Goal: Task Accomplishment & Management: Complete application form

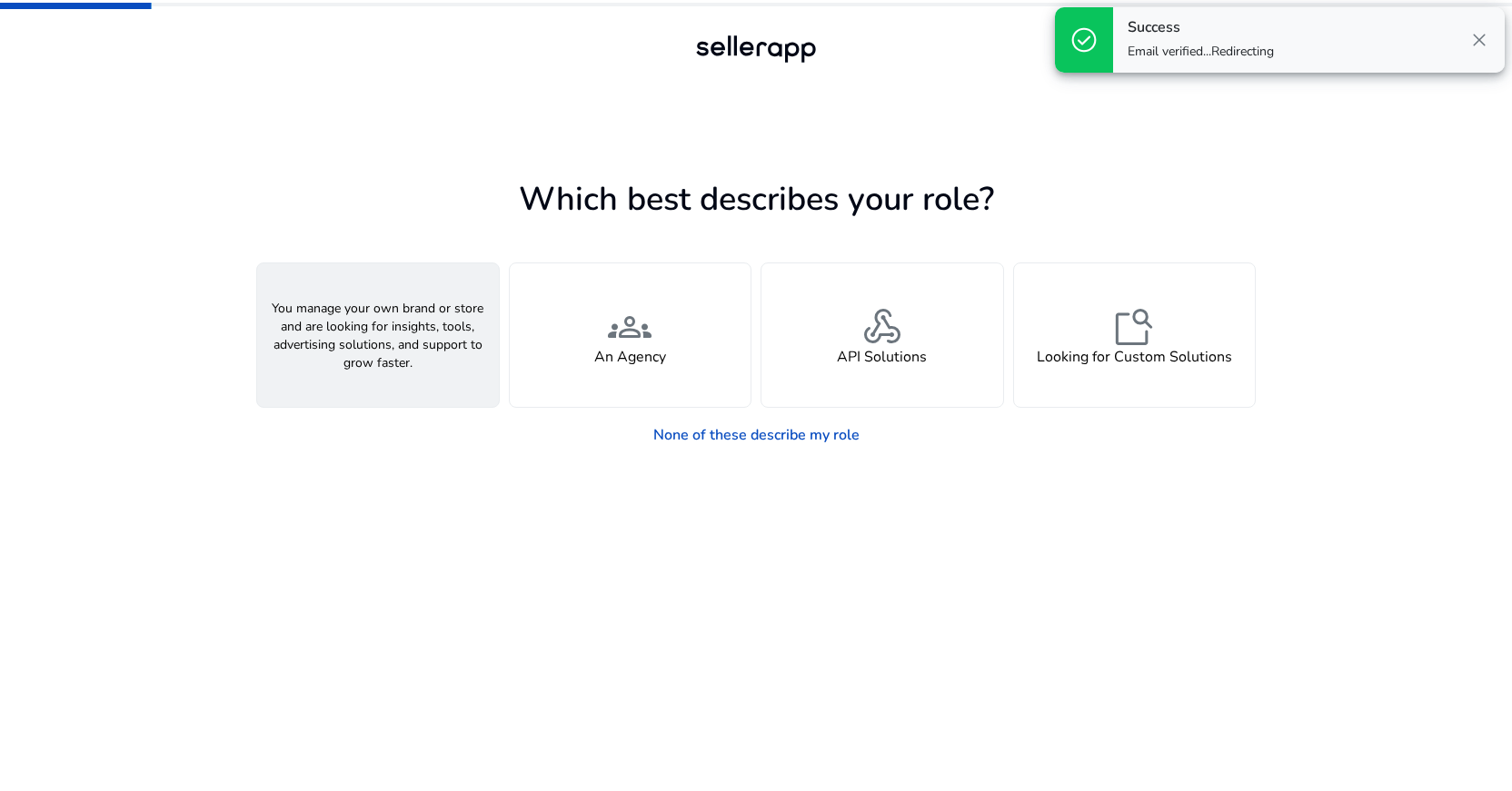
click at [394, 357] on h4 "A Seller" at bounding box center [377, 357] width 54 height 17
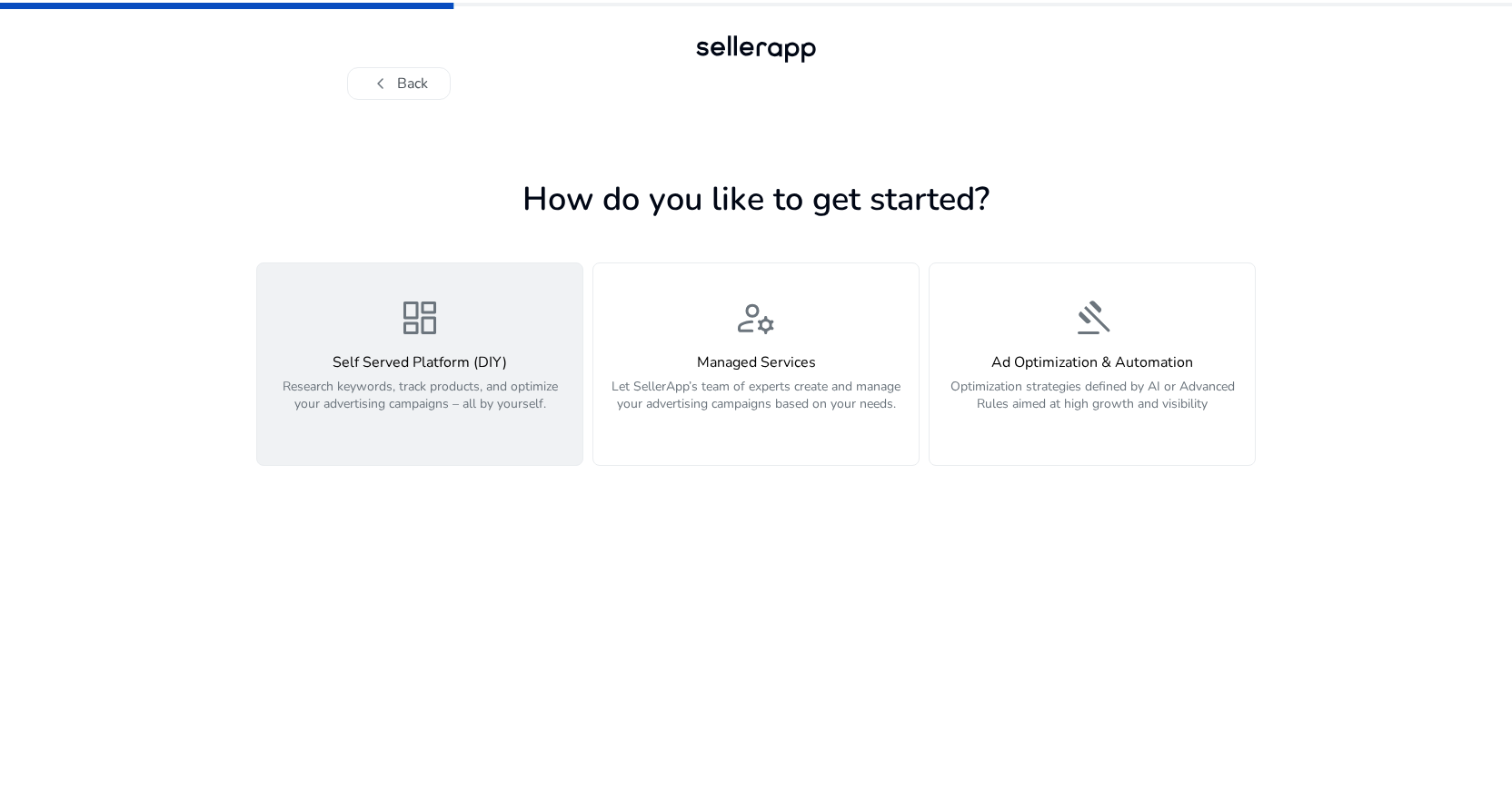
click at [425, 373] on div "Self Served Platform (DIY) Research keywords, track products, and optimize your…" at bounding box center [420, 393] width 304 height 78
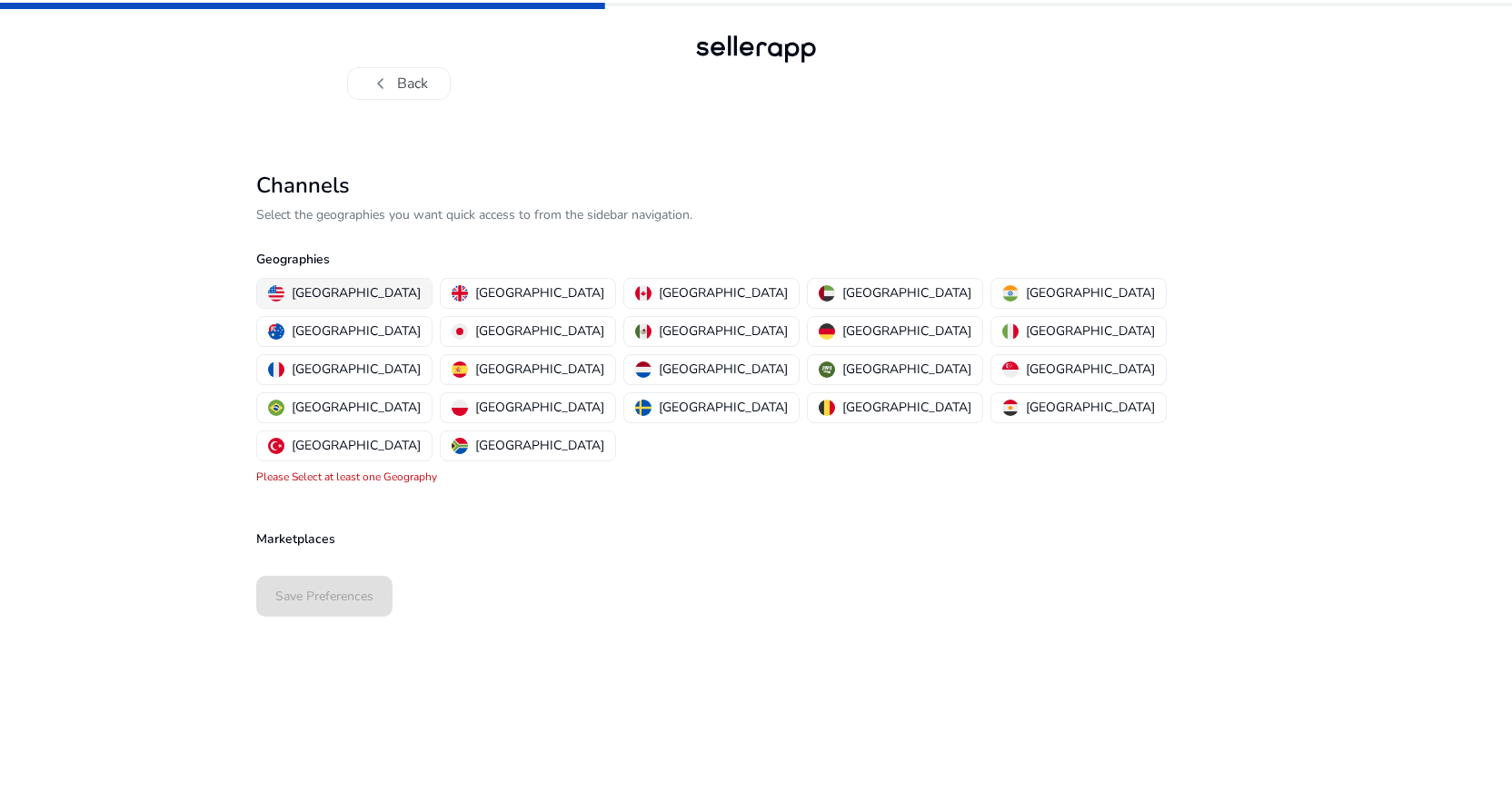
click at [334, 295] on p "[GEOGRAPHIC_DATA]" at bounding box center [356, 293] width 129 height 19
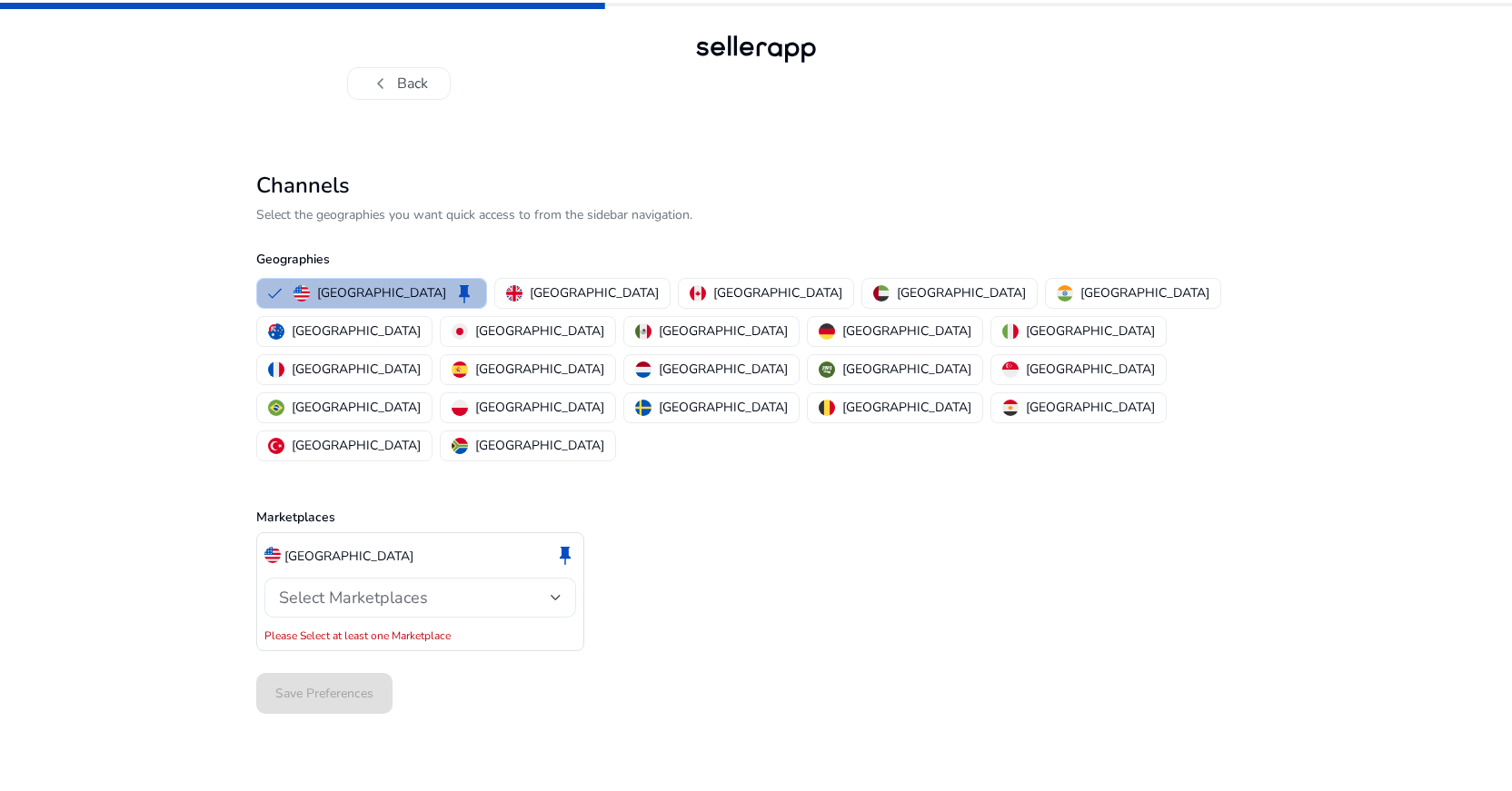
click at [352, 586] on span "Select Marketplaces" at bounding box center [353, 597] width 149 height 22
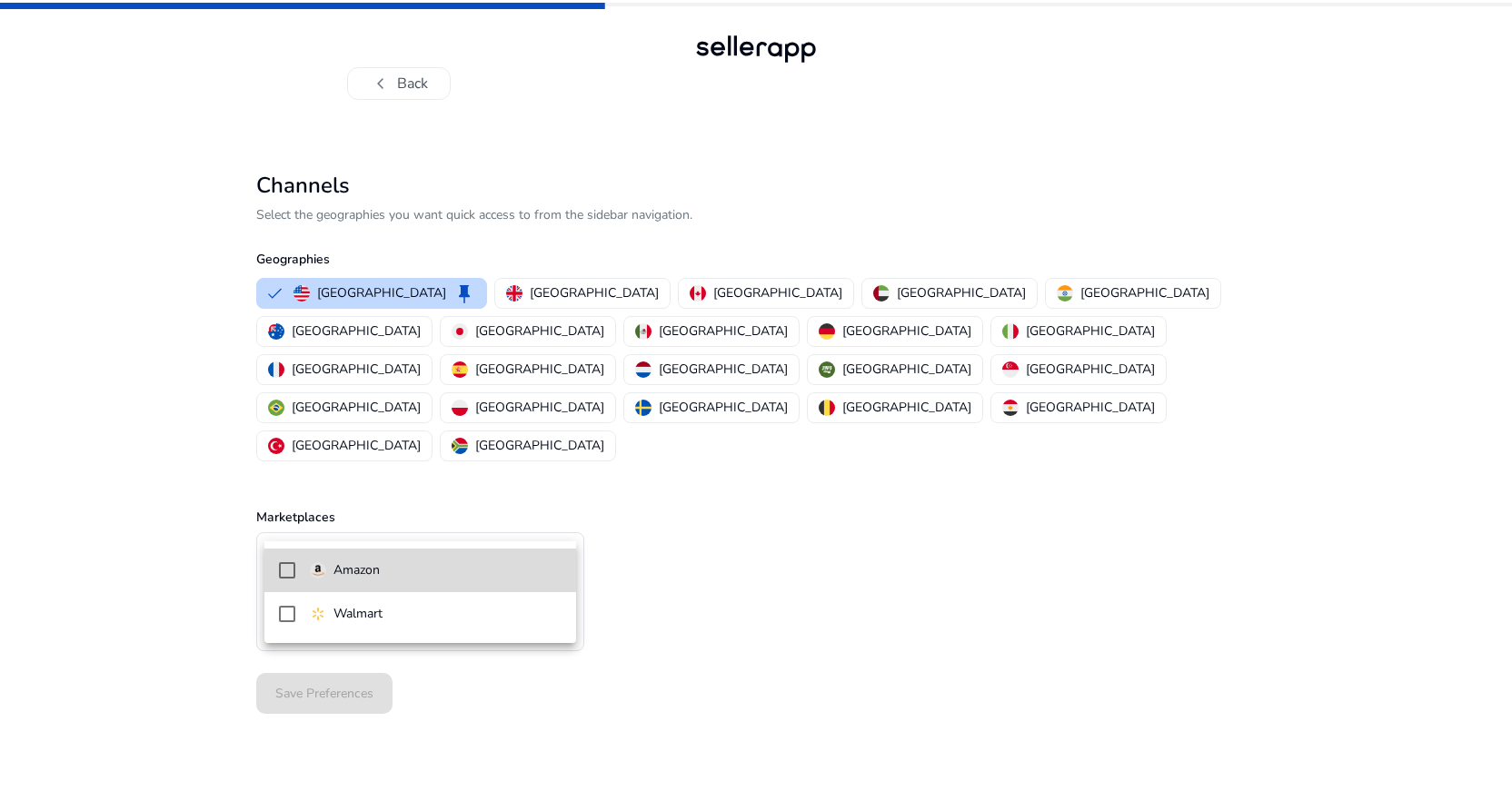
click at [287, 576] on mat-pseudo-checkbox at bounding box center [287, 571] width 17 height 17
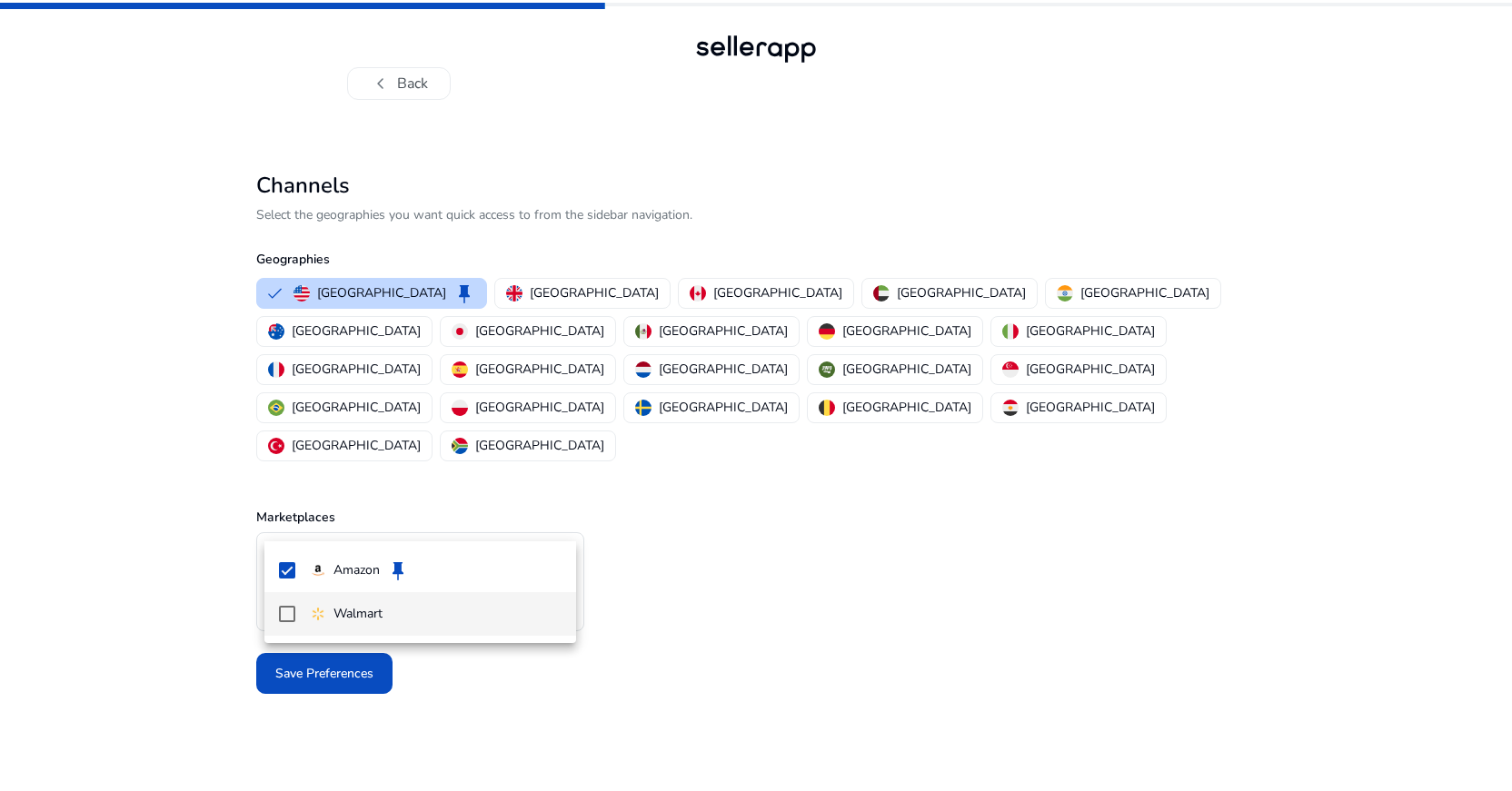
click at [280, 618] on mat-pseudo-checkbox at bounding box center [287, 614] width 17 height 17
click at [288, 608] on mat-pseudo-checkbox at bounding box center [287, 614] width 17 height 17
click at [729, 640] on div at bounding box center [756, 396] width 1512 height 791
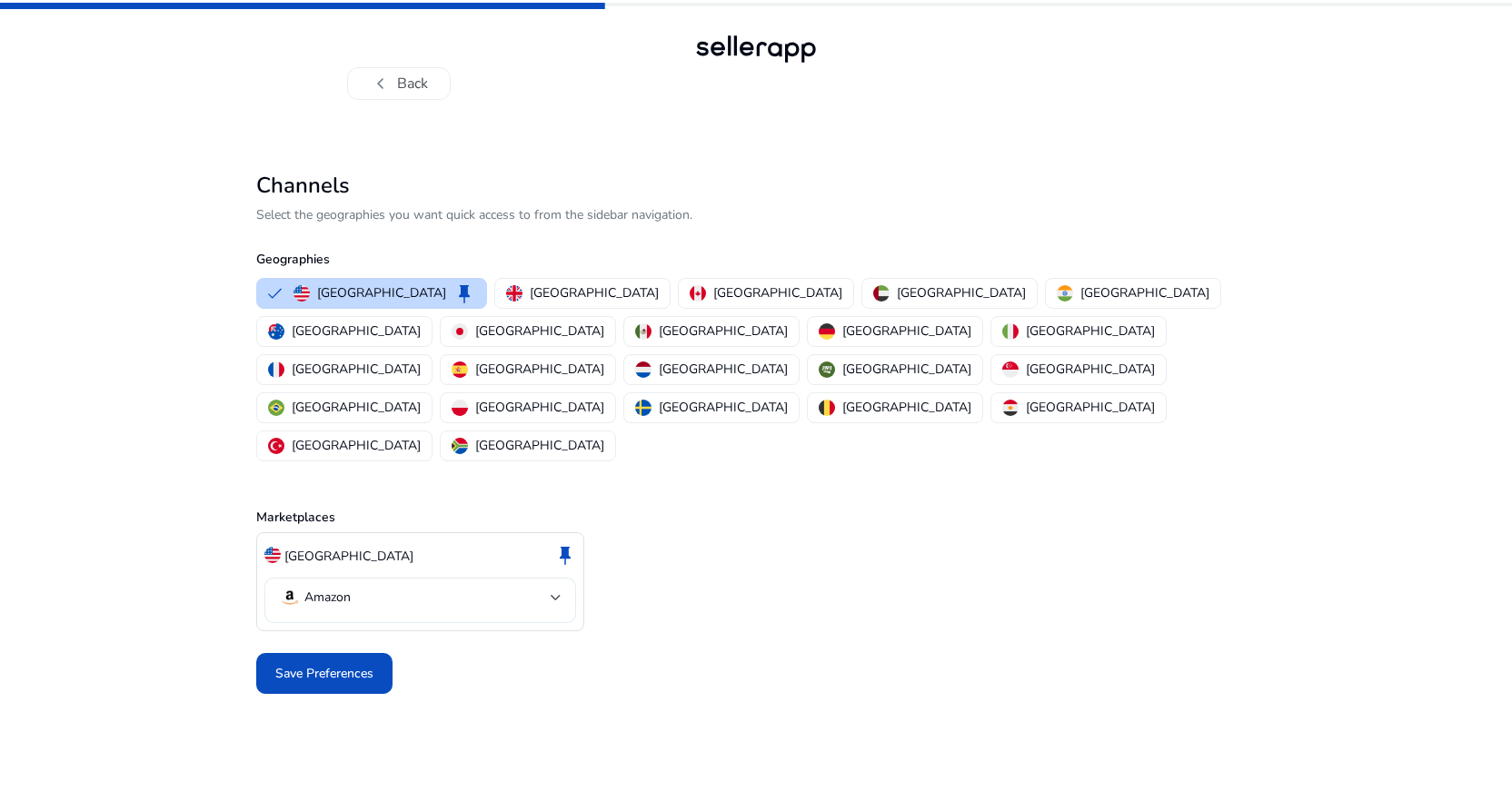
click at [497, 586] on mat-select-trigger "Amazon" at bounding box center [415, 597] width 272 height 22
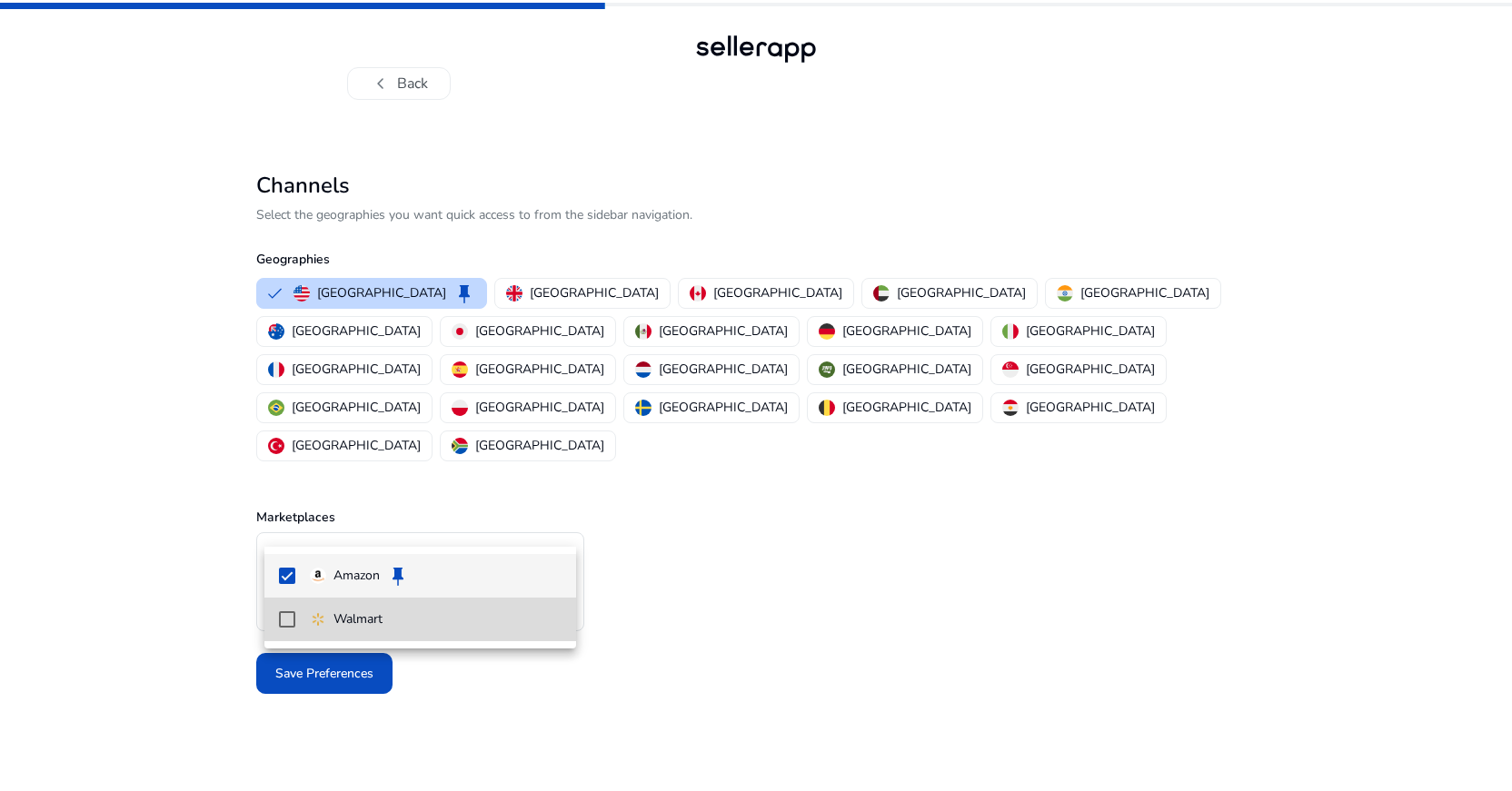
click at [288, 616] on mat-pseudo-checkbox at bounding box center [287, 619] width 17 height 17
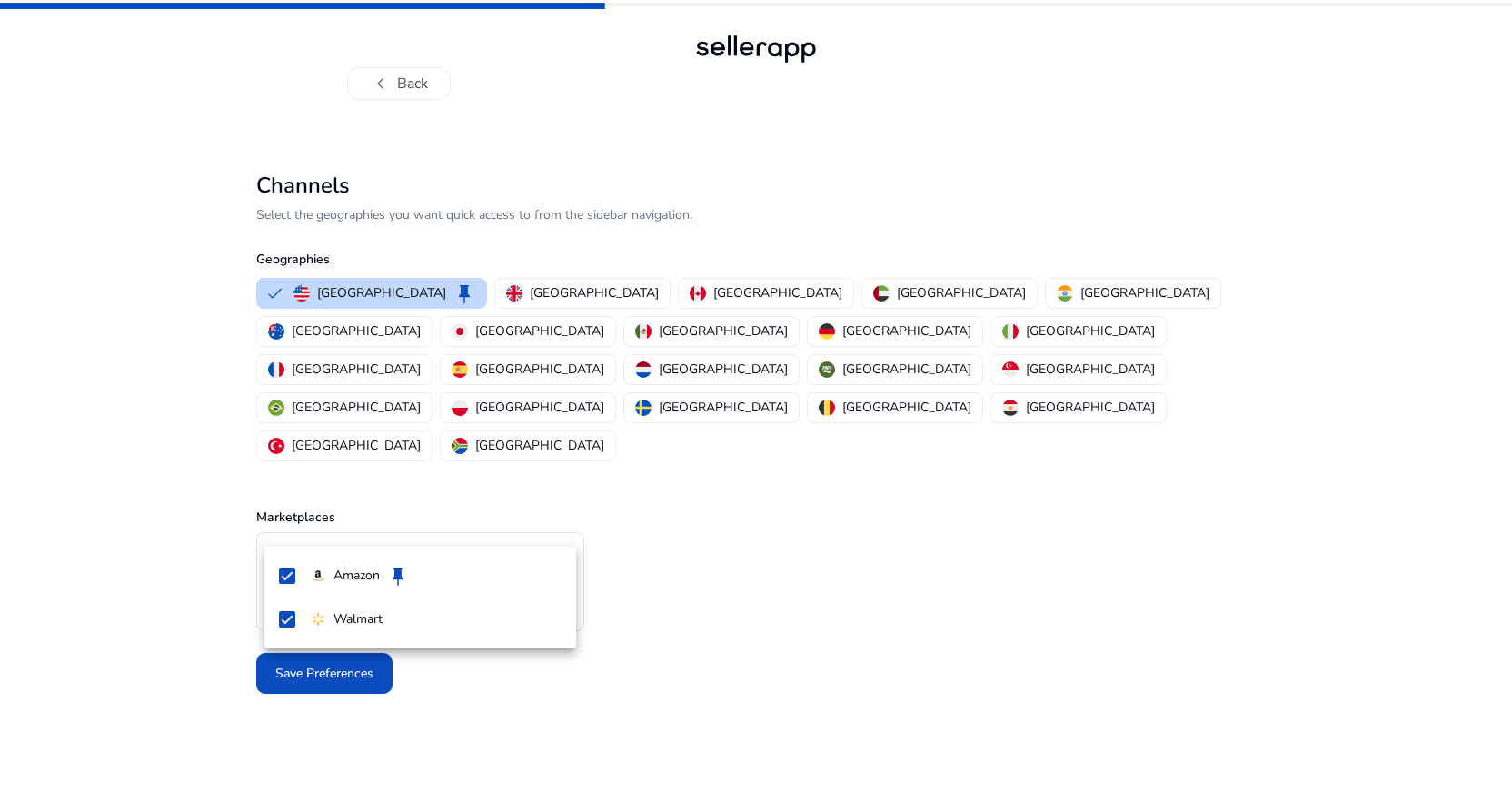
click at [660, 641] on div at bounding box center [756, 396] width 1512 height 791
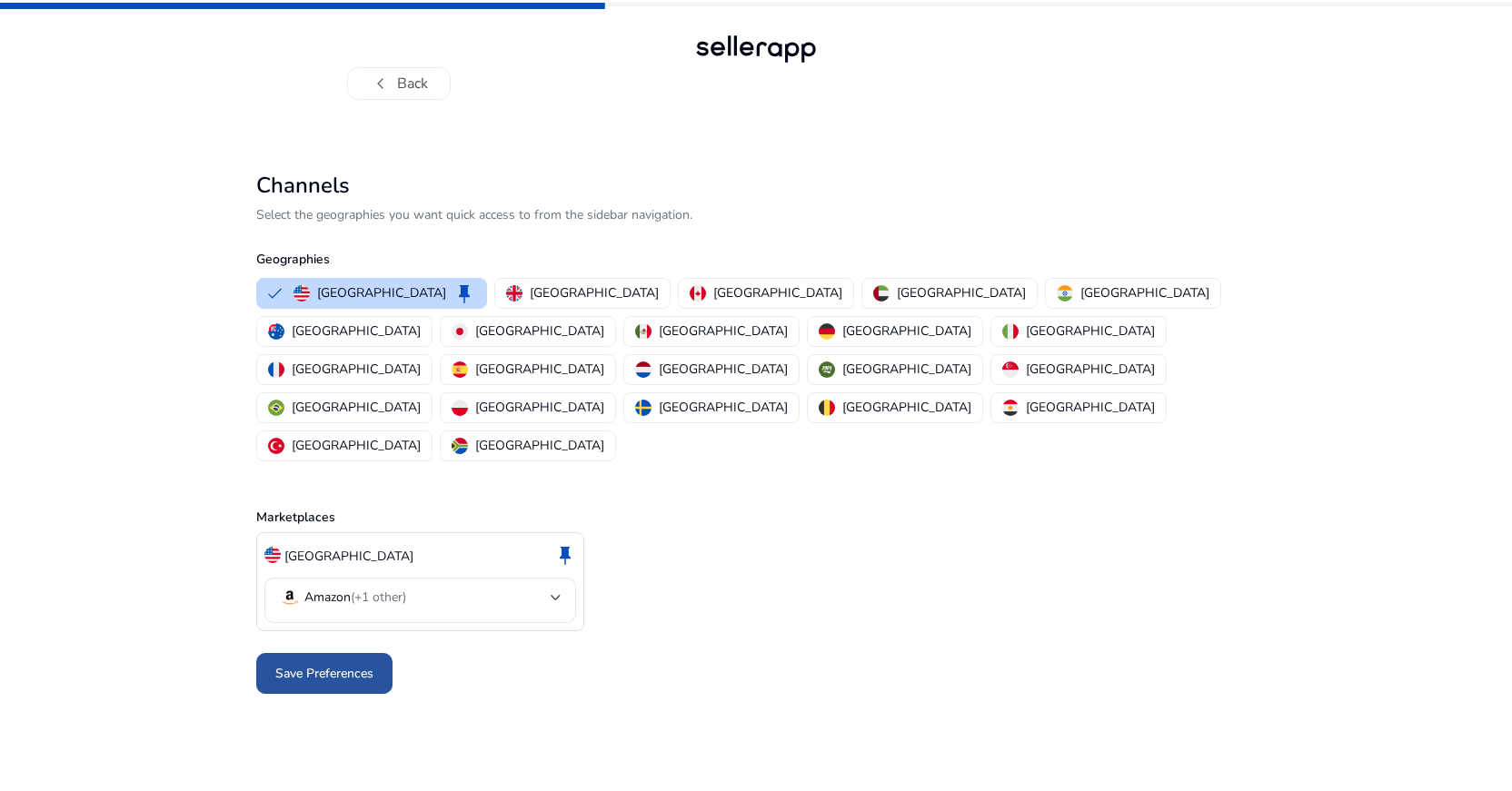
click at [311, 664] on span "Save Preferences" at bounding box center [324, 674] width 98 height 19
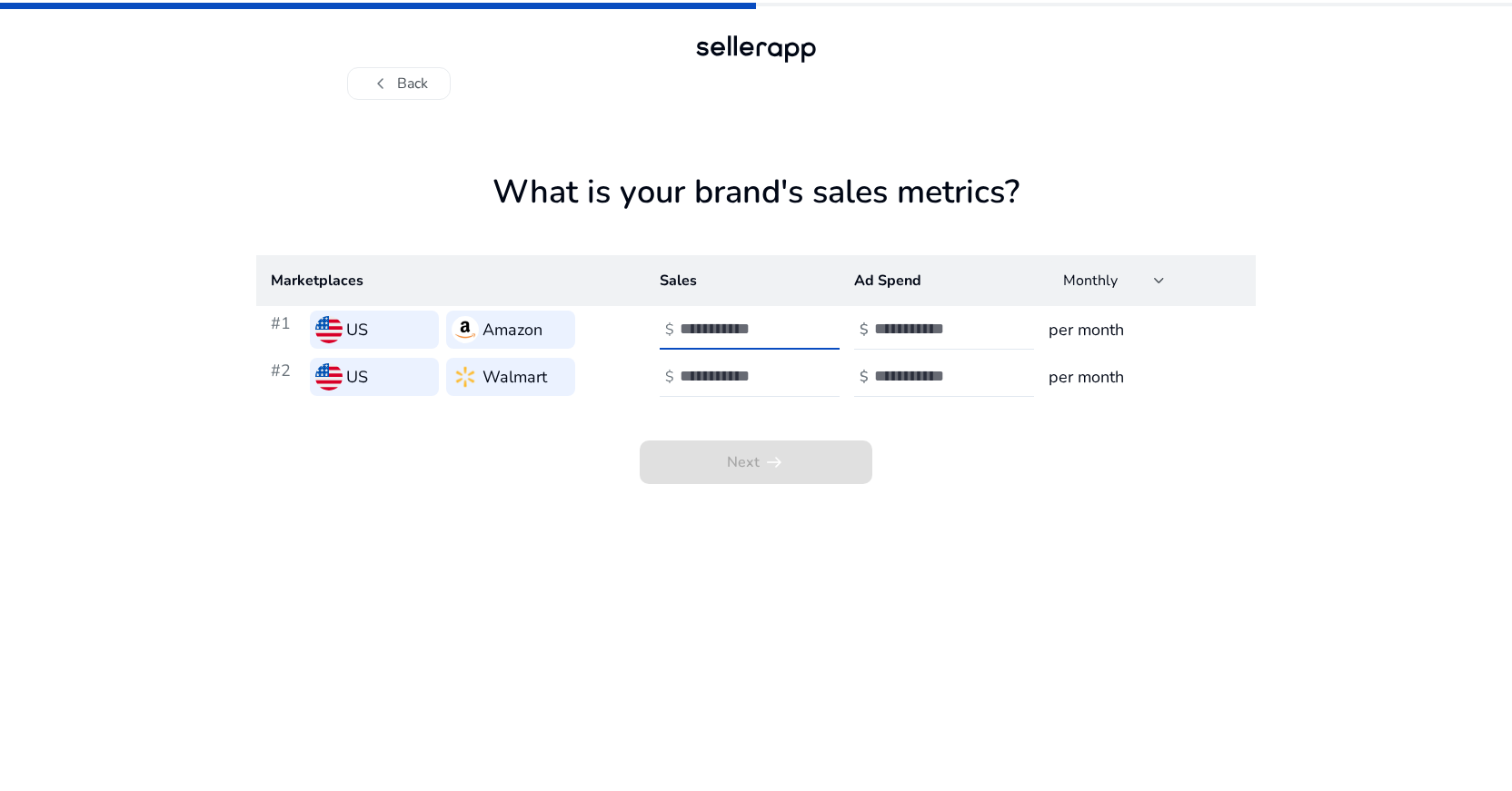
type input "*"
click at [797, 325] on input "*" at bounding box center [741, 329] width 123 height 20
type input "*"
click at [795, 373] on input "*" at bounding box center [741, 376] width 123 height 20
click at [891, 332] on input "number" at bounding box center [935, 329] width 123 height 20
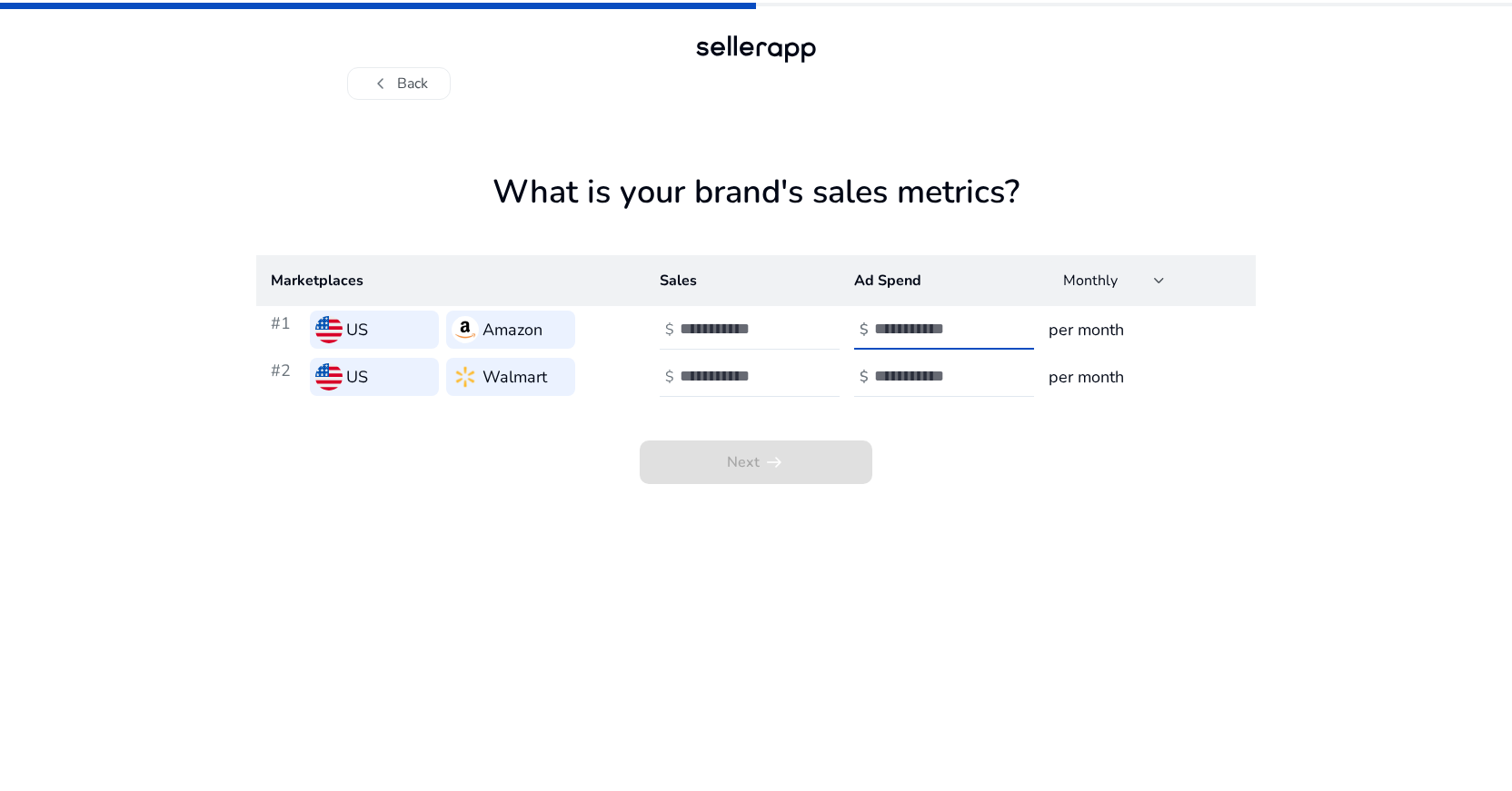
click at [946, 329] on input "number" at bounding box center [935, 329] width 123 height 20
type input "***"
click at [890, 373] on input "number" at bounding box center [935, 376] width 123 height 20
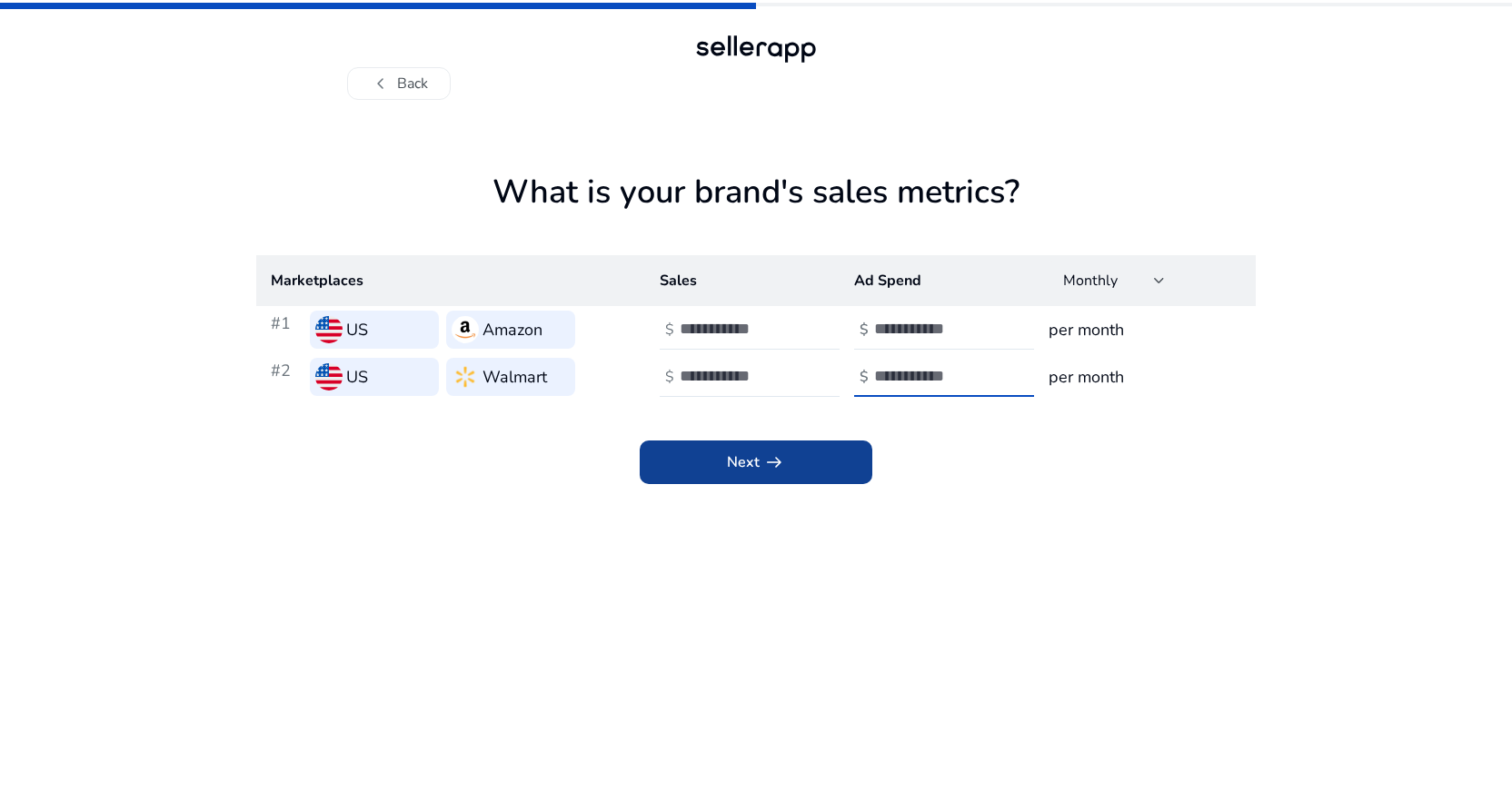
type input "***"
click at [777, 462] on span "arrow_right_alt" at bounding box center [774, 462] width 22 height 22
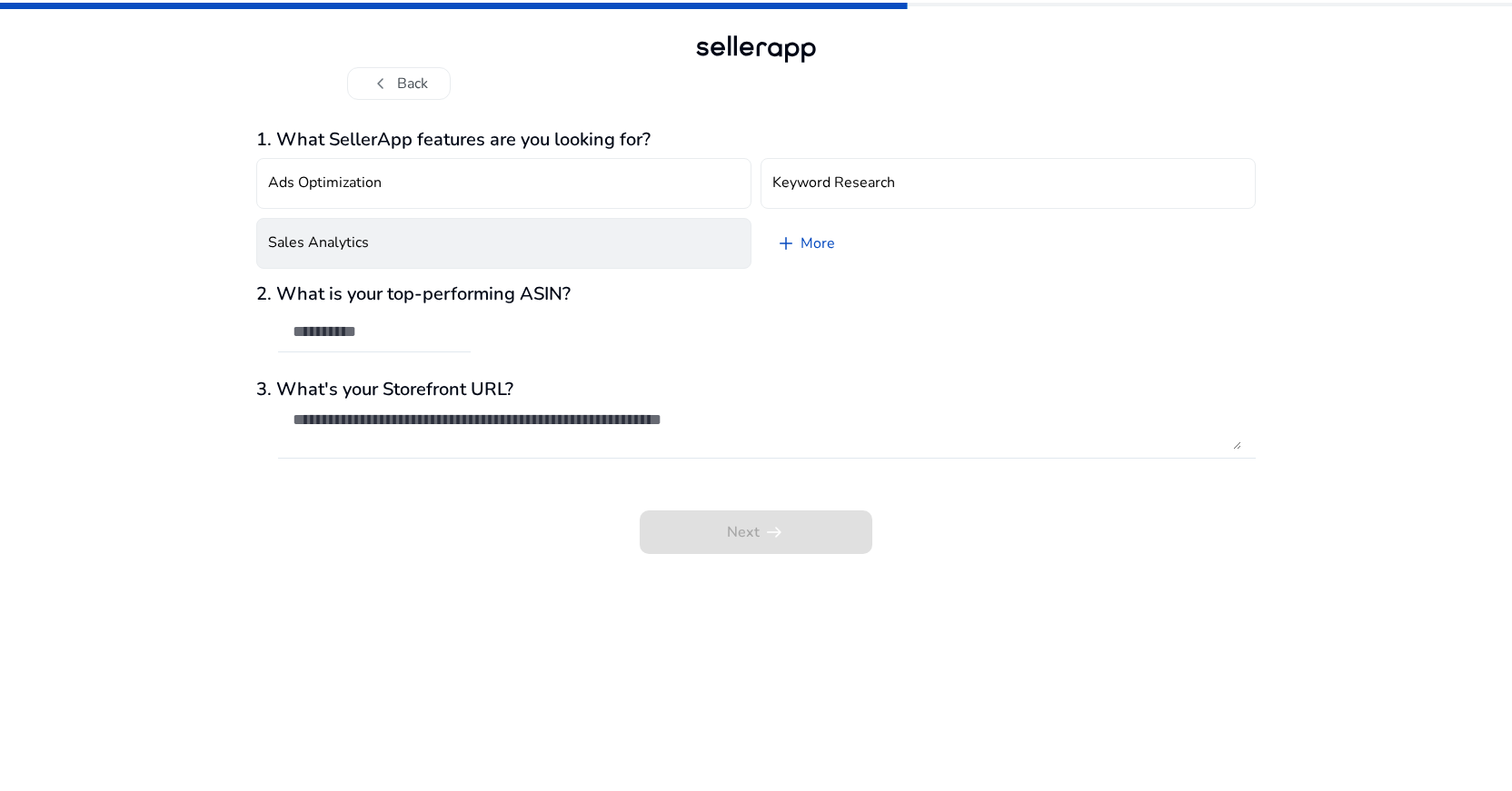
click at [480, 232] on button "Sales Analytics" at bounding box center [503, 243] width 495 height 50
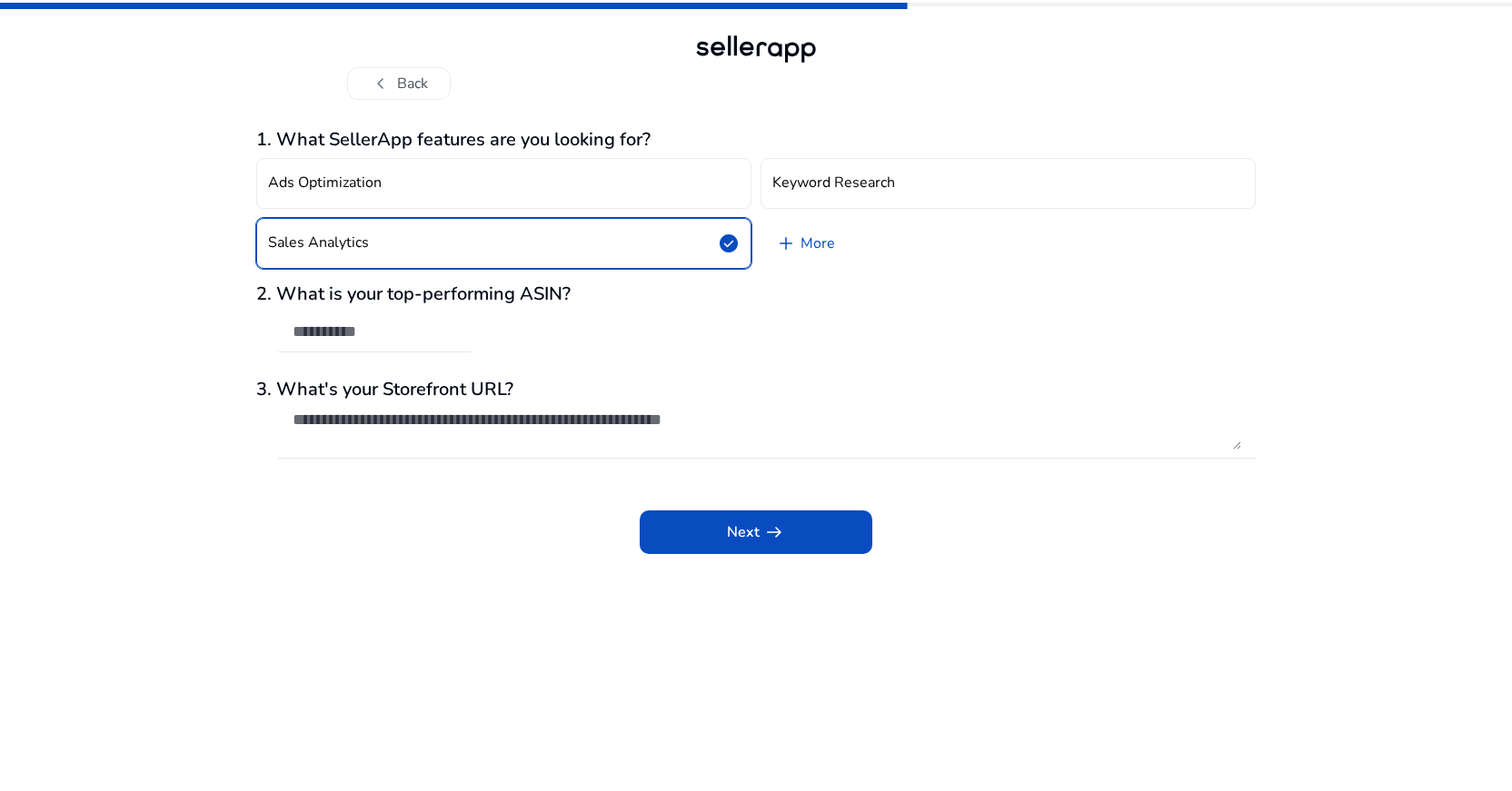
click at [778, 556] on app-questions-diy "1. What SellerApp features are you looking for? Ads Optimization Keyword Resear…" at bounding box center [756, 461] width 1000 height 663
click at [742, 529] on span "Next arrow_right_alt" at bounding box center [756, 532] width 58 height 22
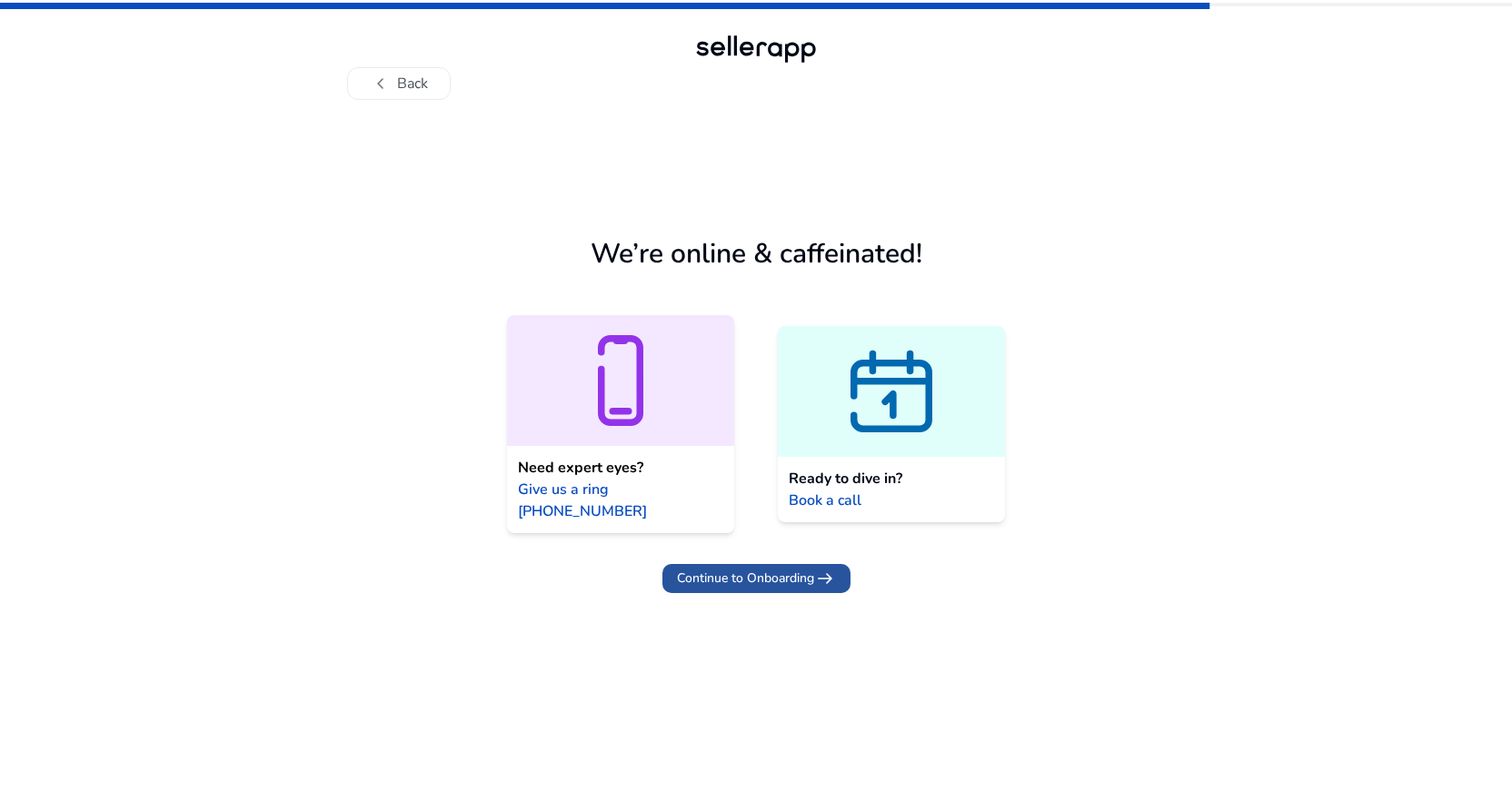
click at [771, 569] on span "Continue to Onboarding" at bounding box center [745, 578] width 137 height 19
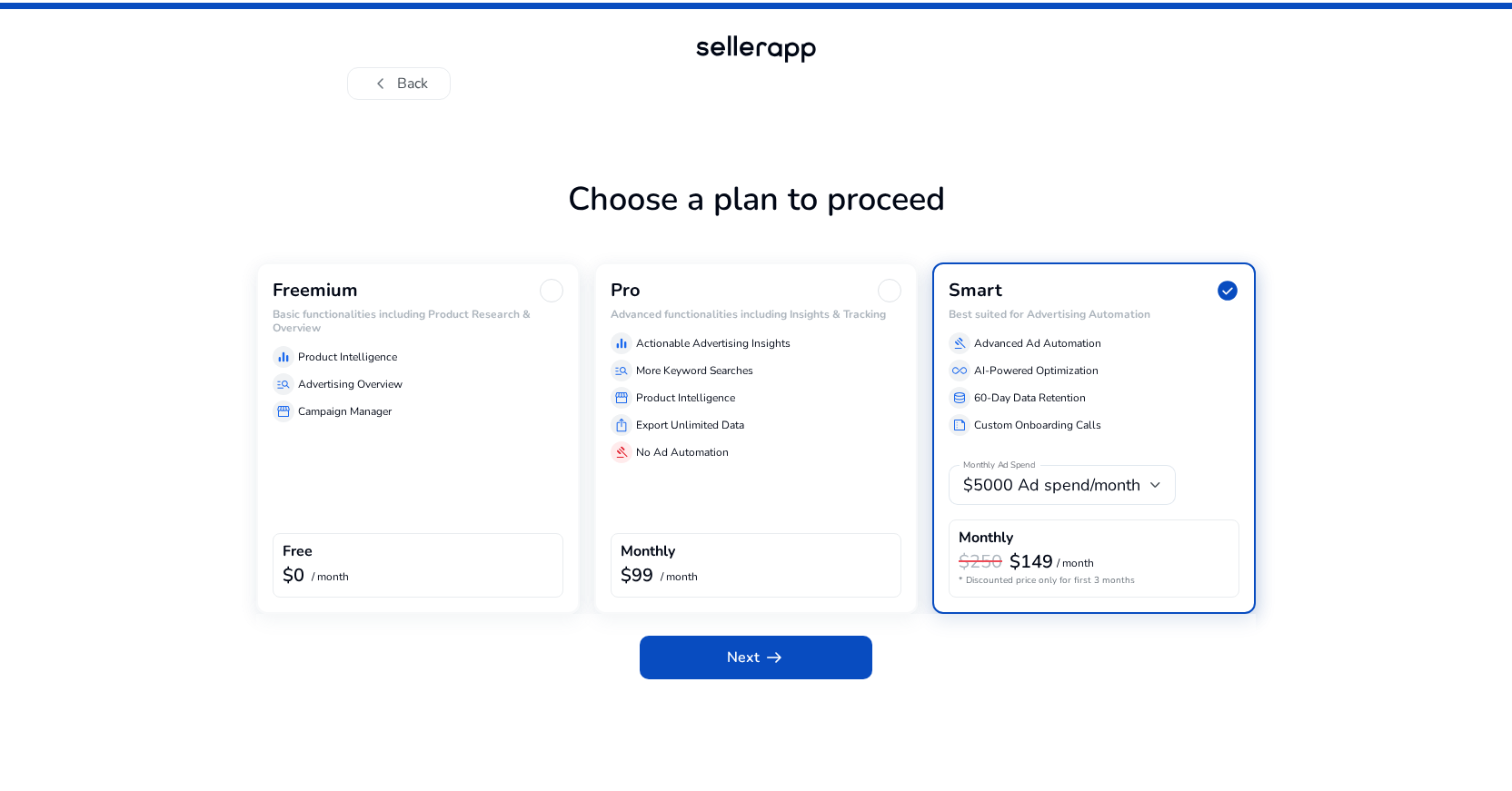
click at [402, 400] on div "storefront Campaign Manager" at bounding box center [418, 411] width 291 height 22
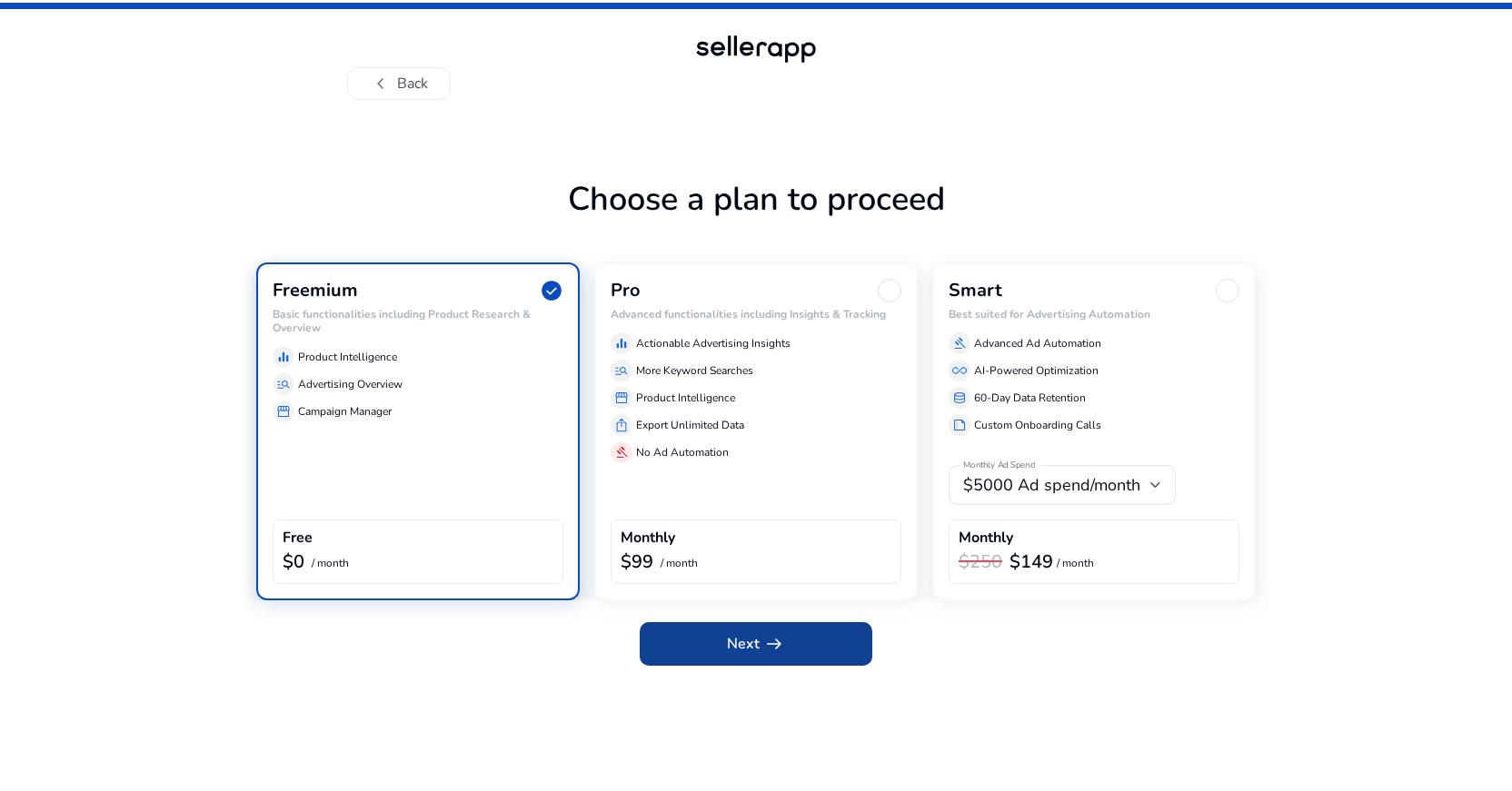
click at [725, 636] on span at bounding box center [756, 644] width 232 height 44
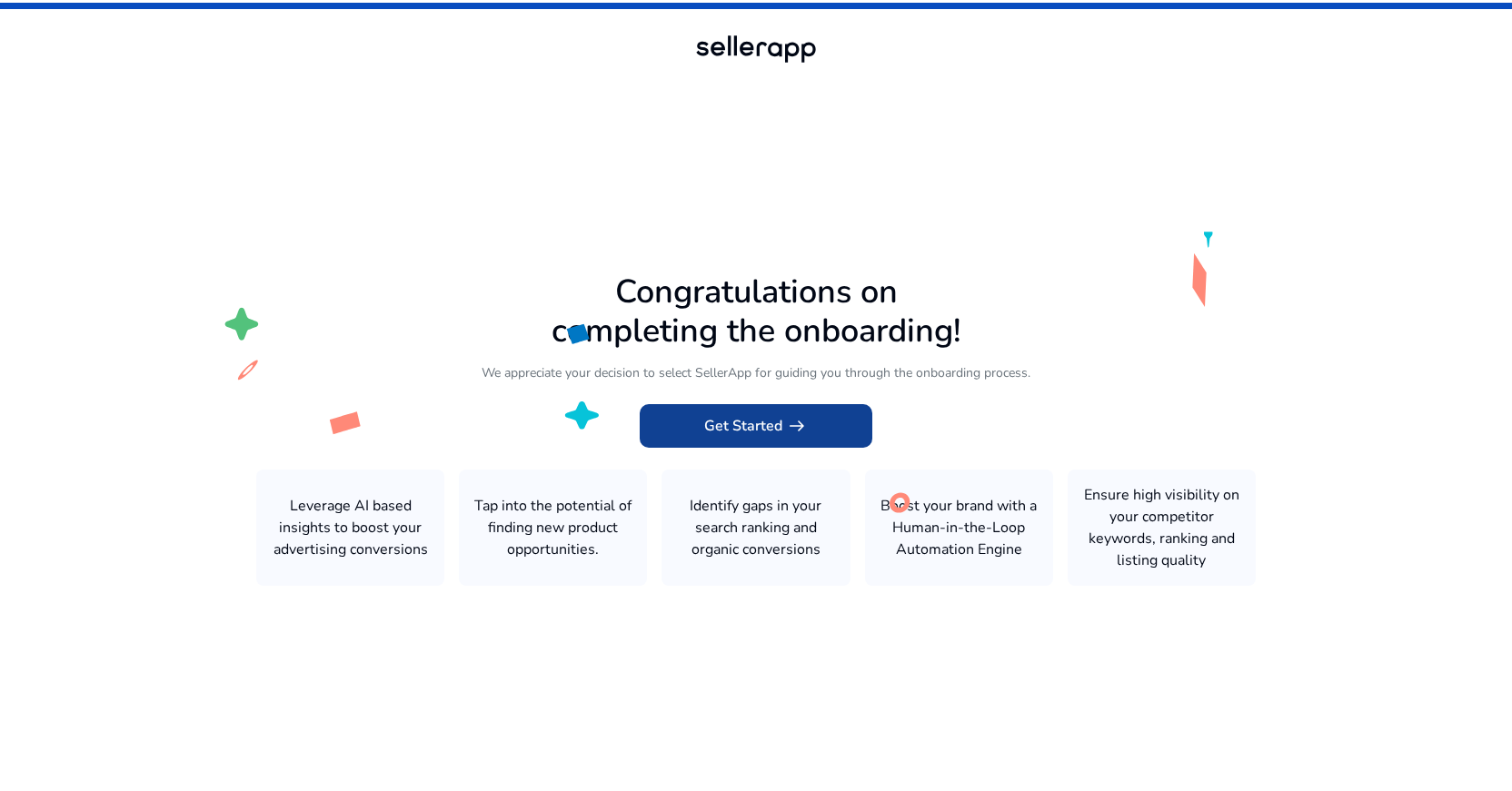
click at [755, 427] on span "Get Started arrow_right_alt" at bounding box center [756, 426] width 104 height 22
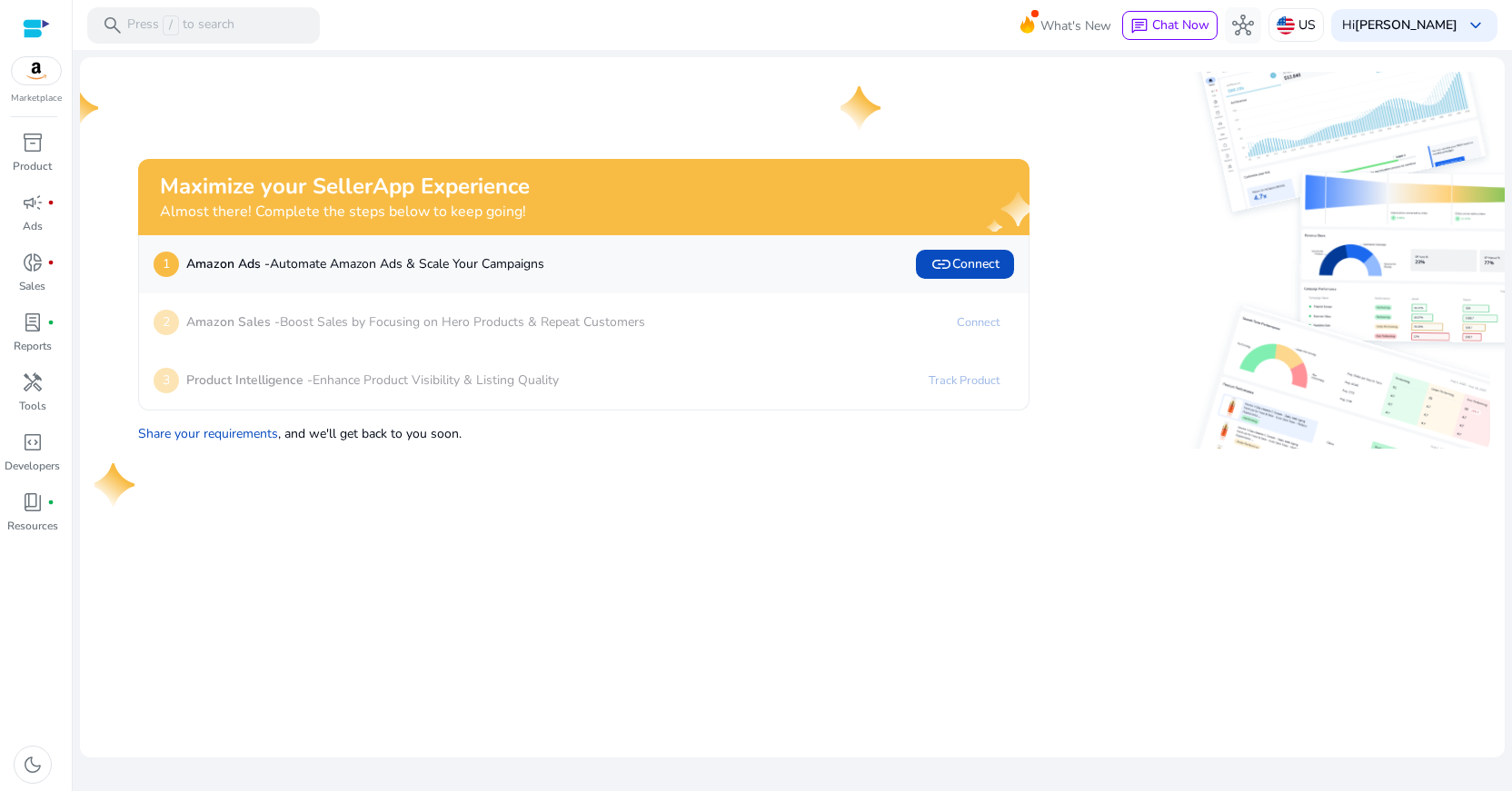
click at [610, 326] on p "Amazon Sales - Boost Sales by Focusing on Hero Products & Repeat Customers" at bounding box center [416, 321] width 459 height 19
click at [950, 262] on span "link" at bounding box center [942, 264] width 22 height 22
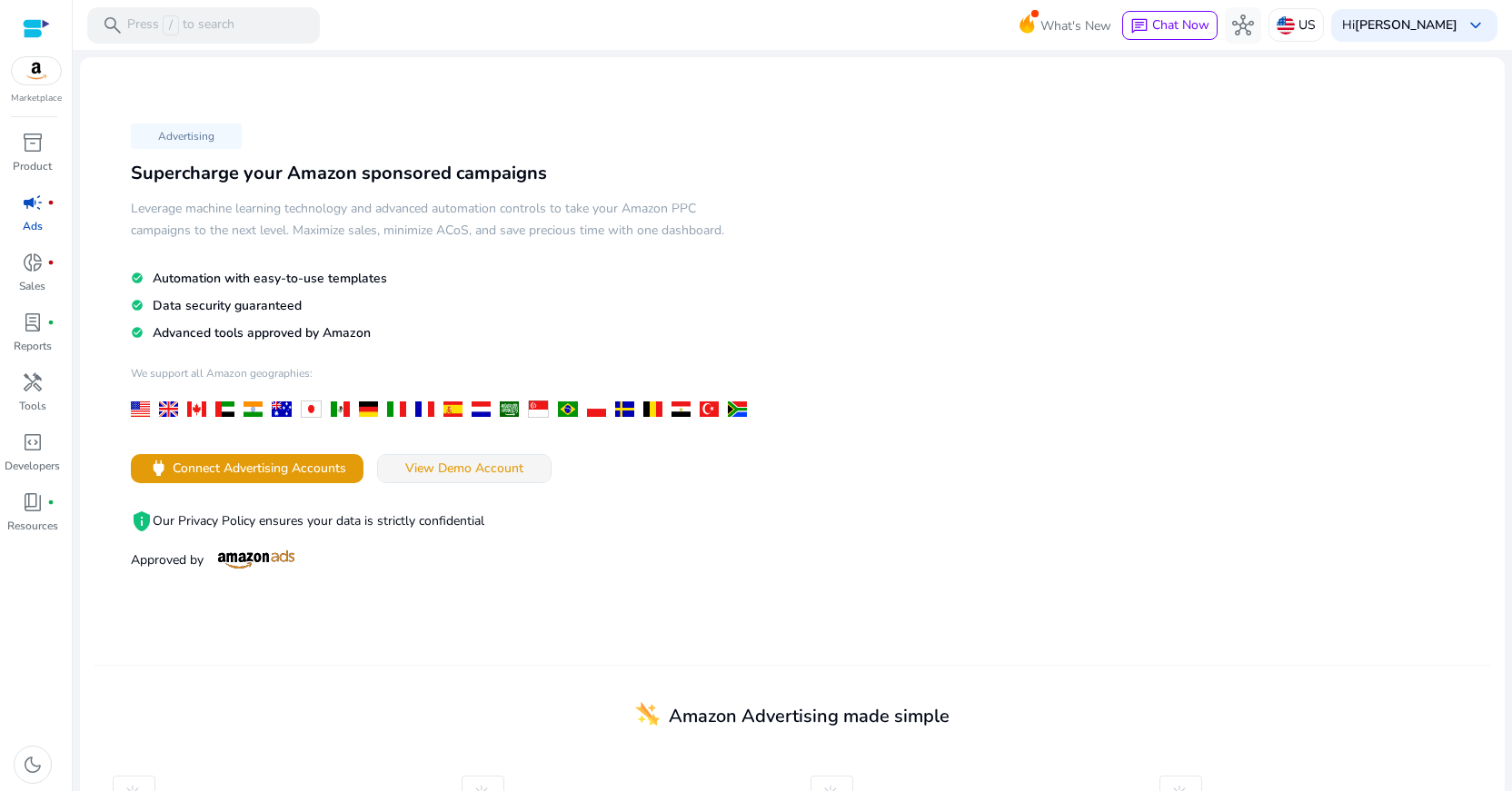
click at [459, 471] on span "View Demo Account" at bounding box center [464, 468] width 118 height 19
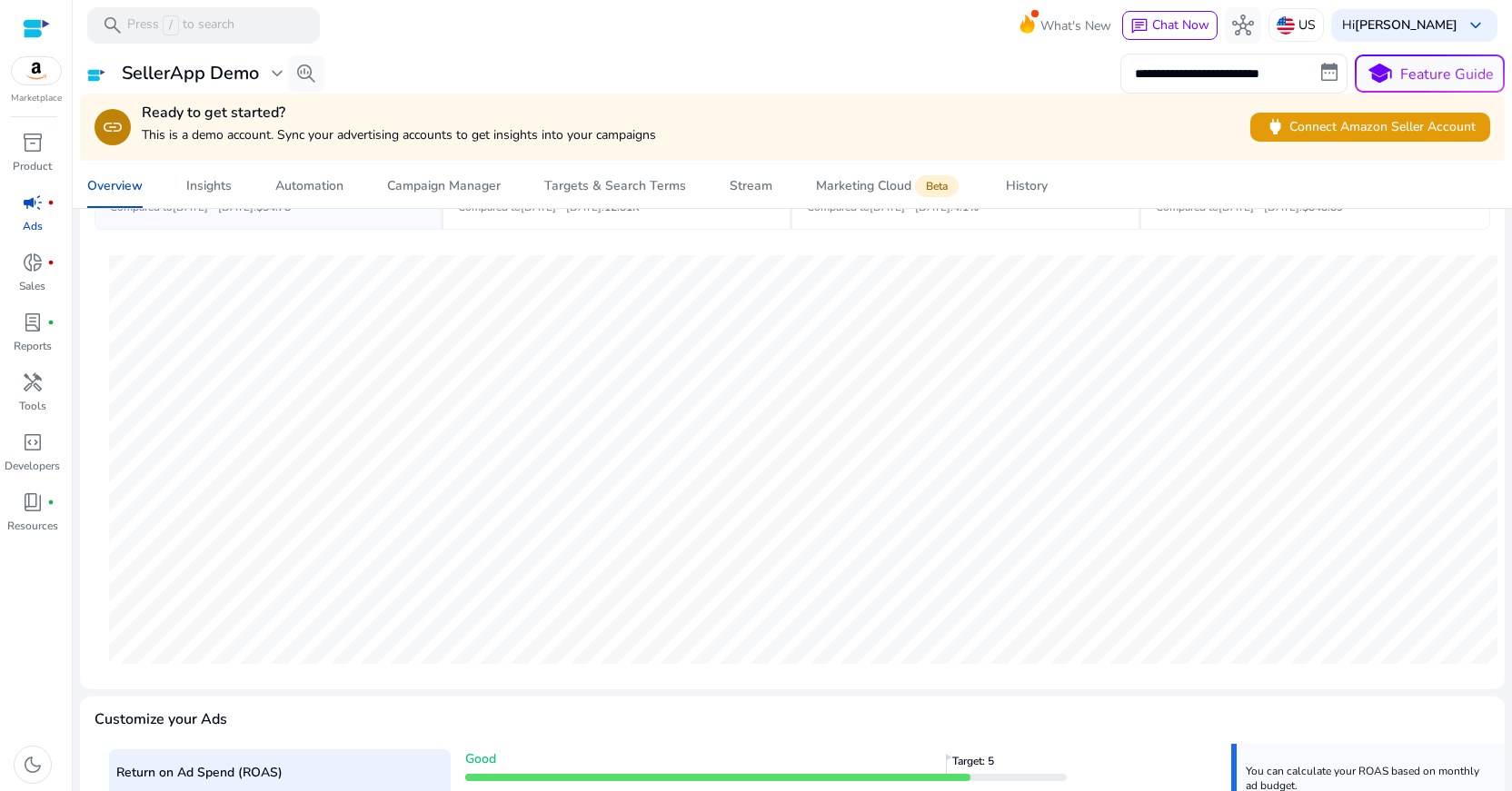
scroll to position [184, 0]
click at [36, 399] on p "Tools" at bounding box center [33, 407] width 28 height 17
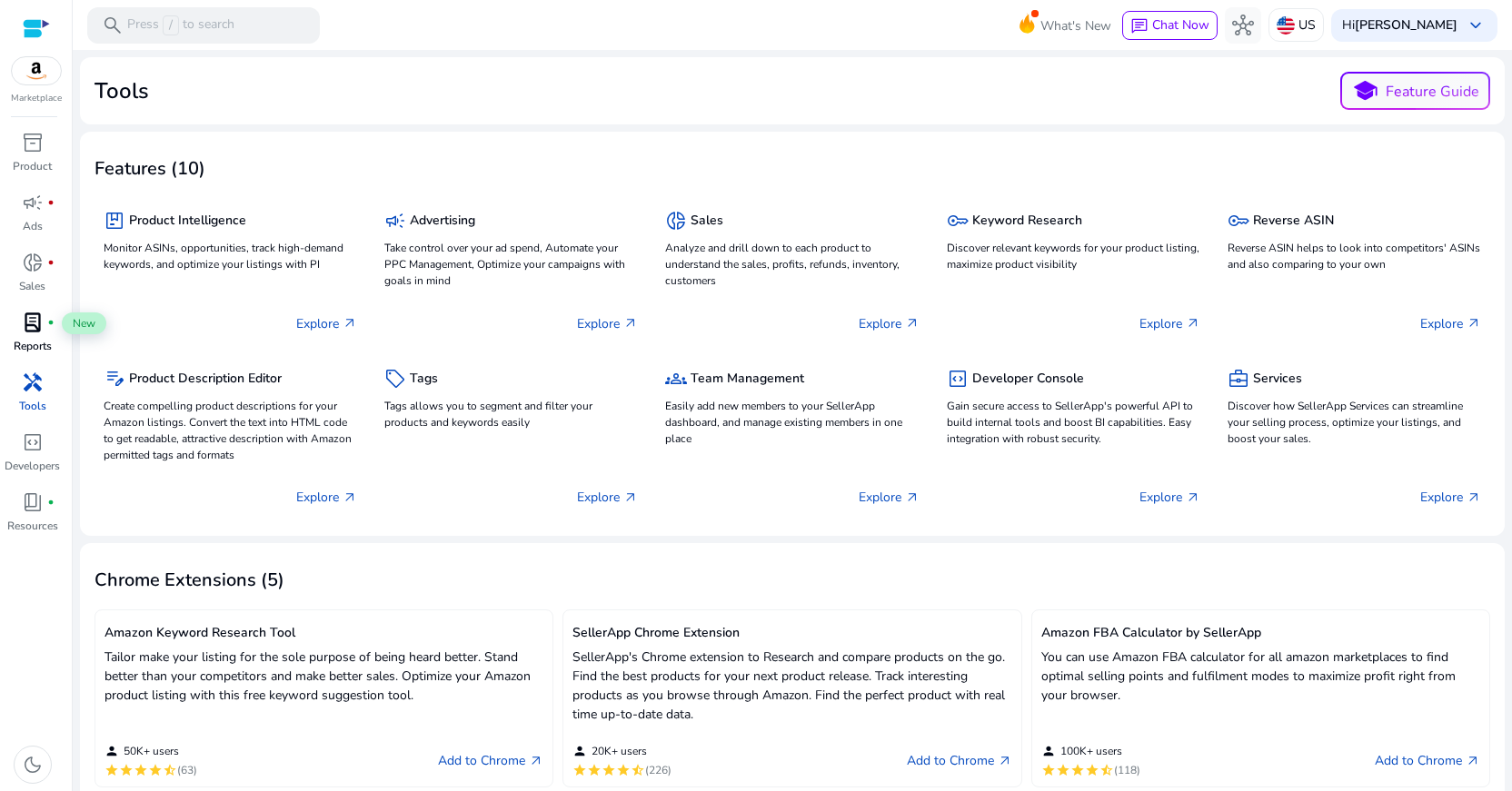
click at [28, 326] on span "lab_profile" at bounding box center [33, 322] width 22 height 22
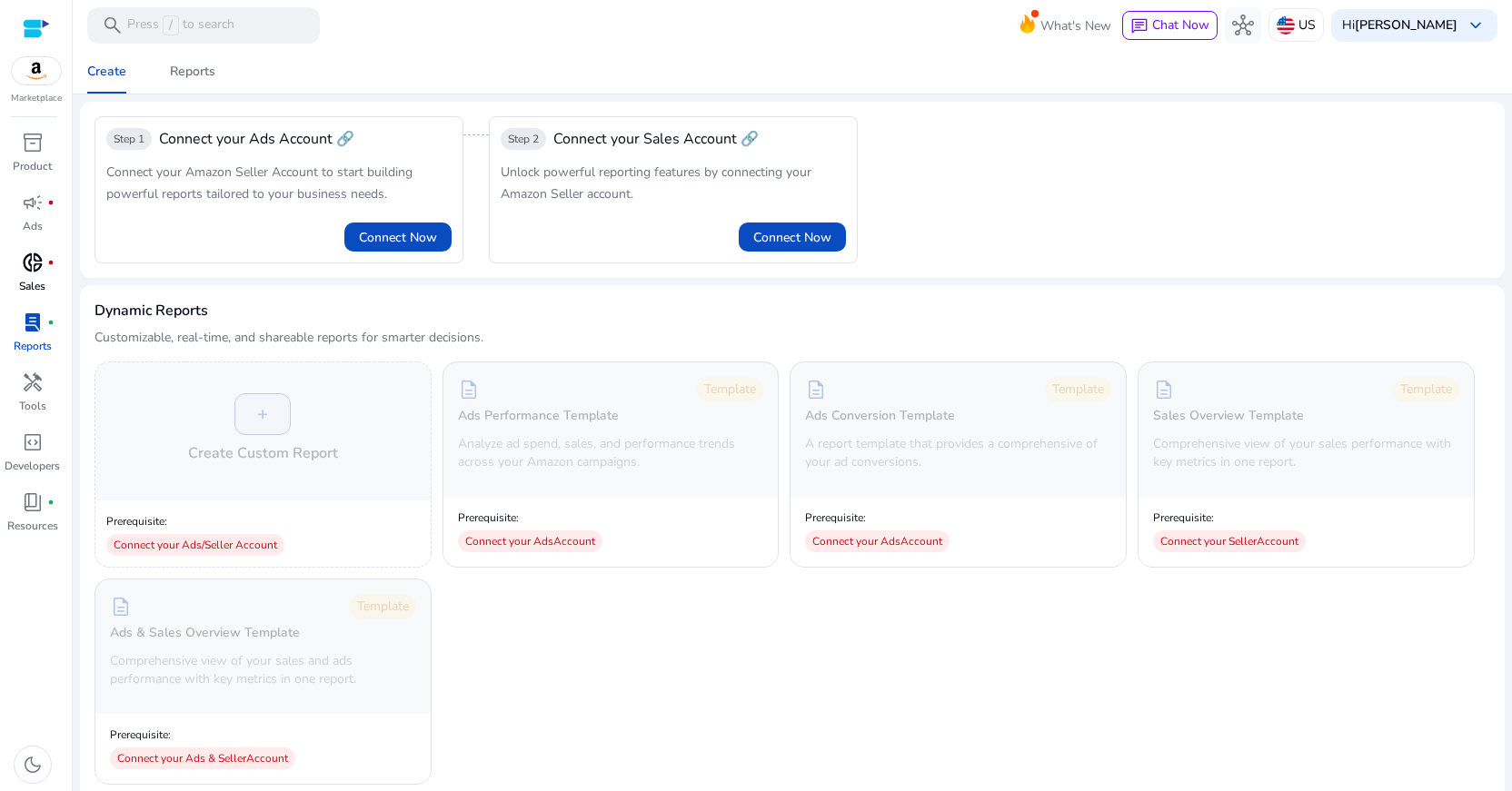
click at [32, 271] on span "donut_small" at bounding box center [33, 262] width 22 height 22
